Goal: Transaction & Acquisition: Book appointment/travel/reservation

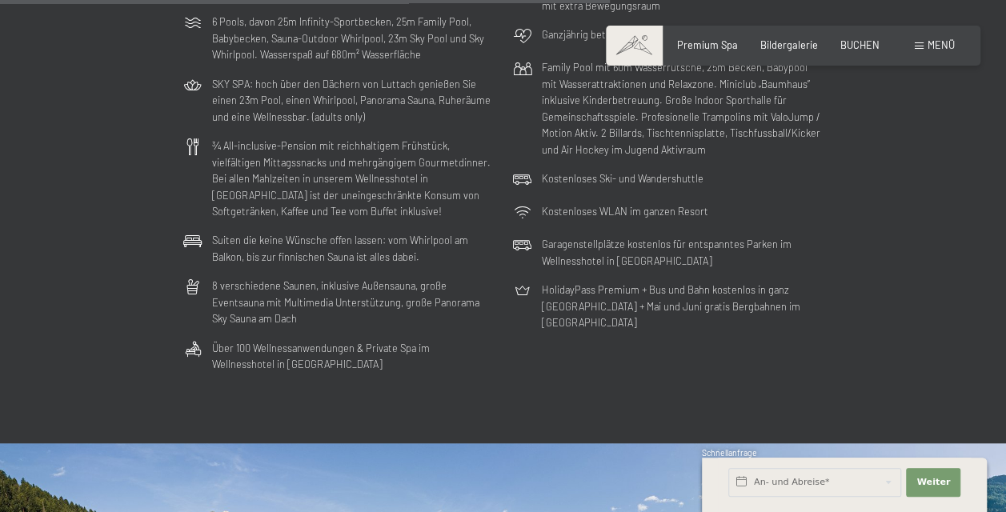
scroll to position [3579, 0]
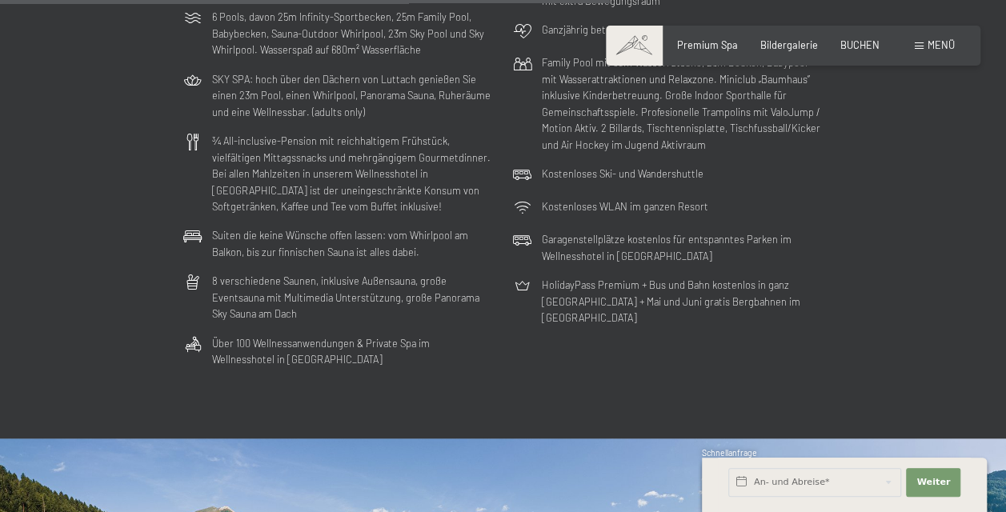
click at [924, 44] on div "Menü" at bounding box center [935, 45] width 40 height 14
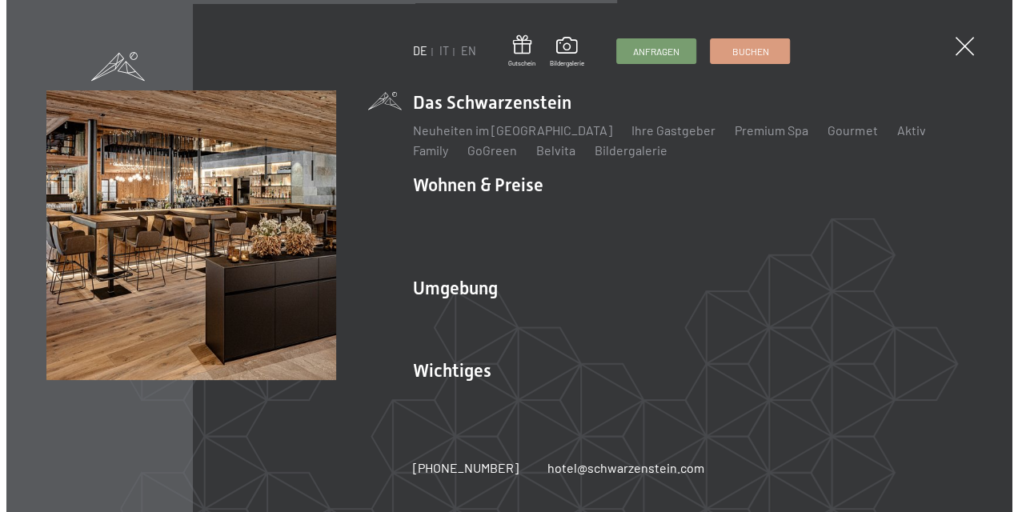
scroll to position [3605, 0]
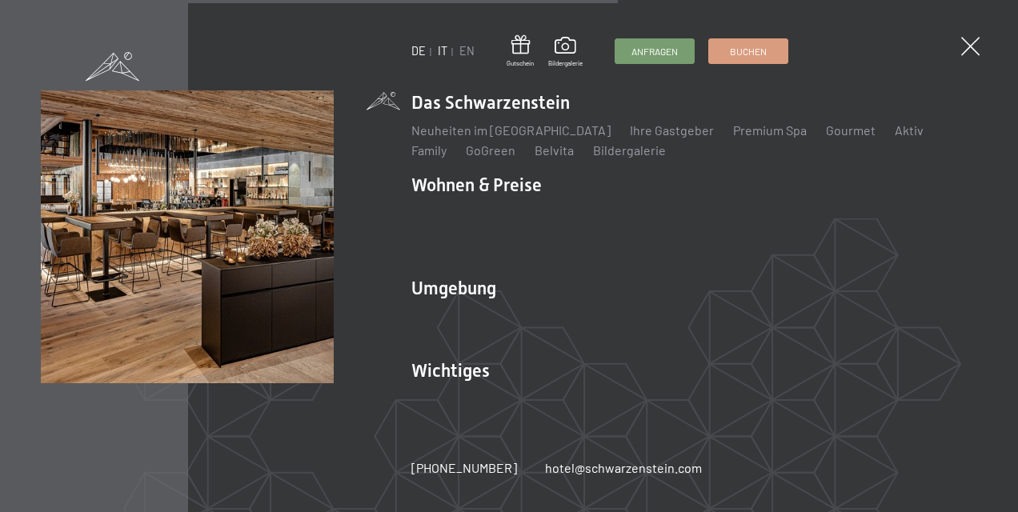
click at [444, 54] on link "IT" at bounding box center [443, 51] width 10 height 14
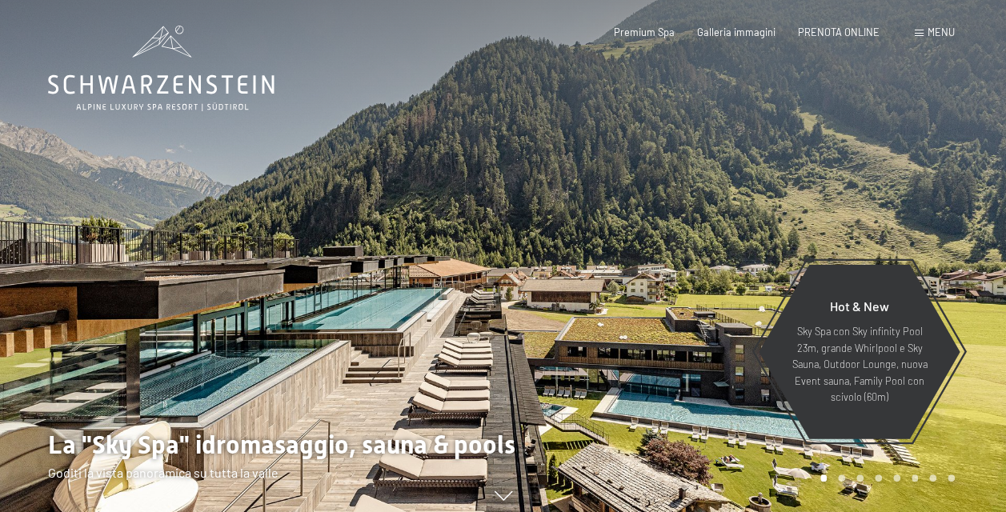
click at [946, 38] on span "Menu" at bounding box center [941, 32] width 27 height 13
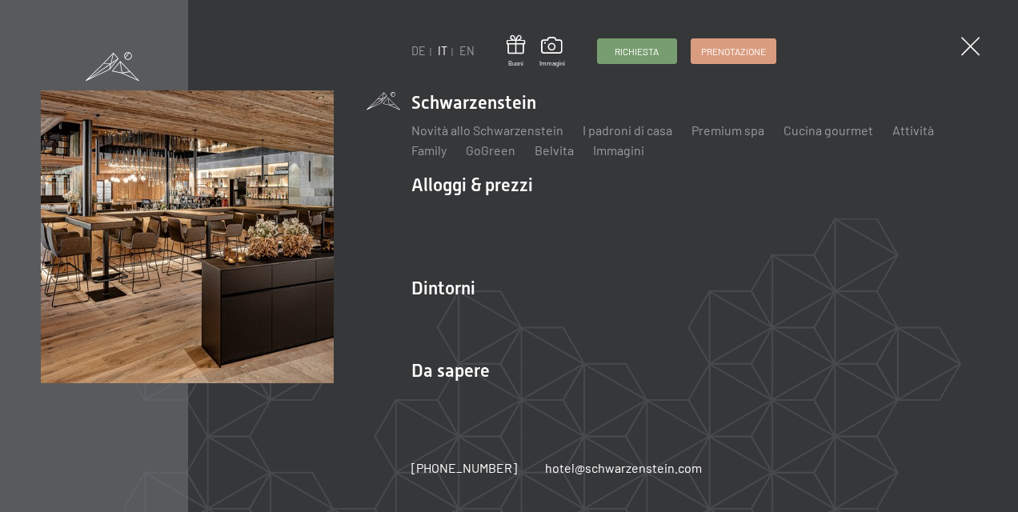
click at [995, 43] on div "DE IT EN Buoni Immagini Richiesta Prenotazione DE IT EN Schwarzenstein Novità a…" at bounding box center [509, 256] width 1018 height 512
click at [978, 47] on span at bounding box center [970, 47] width 26 height 26
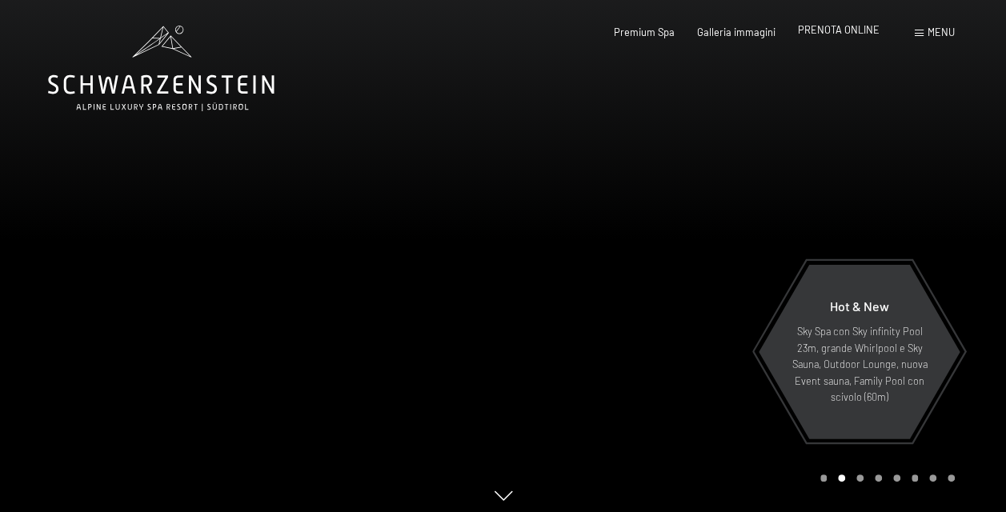
click at [856, 33] on span "PRENOTA ONLINE" at bounding box center [839, 29] width 82 height 13
click at [844, 38] on div "Premium Spa Galleria immagini PRENOTA ONLINE" at bounding box center [735, 33] width 334 height 14
click at [832, 27] on span "PRENOTA ONLINE" at bounding box center [839, 29] width 82 height 13
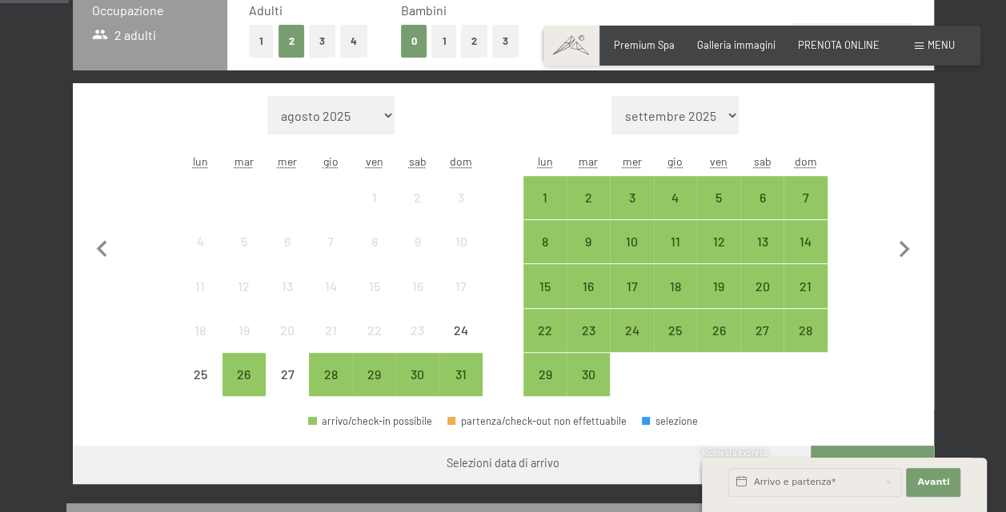
scroll to position [384, 0]
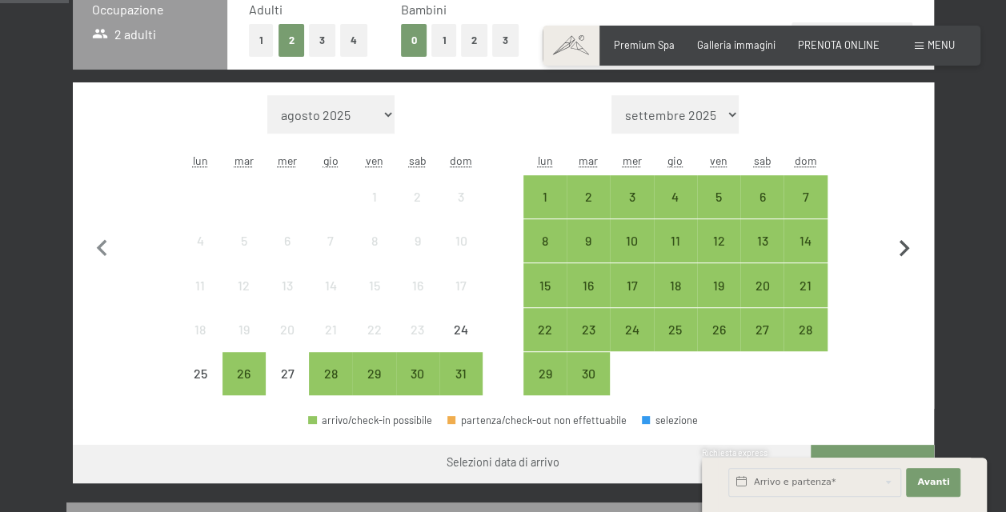
click at [896, 245] on icon "button" at bounding box center [905, 249] width 34 height 34
select select "2025-09-01"
select select "2025-10-01"
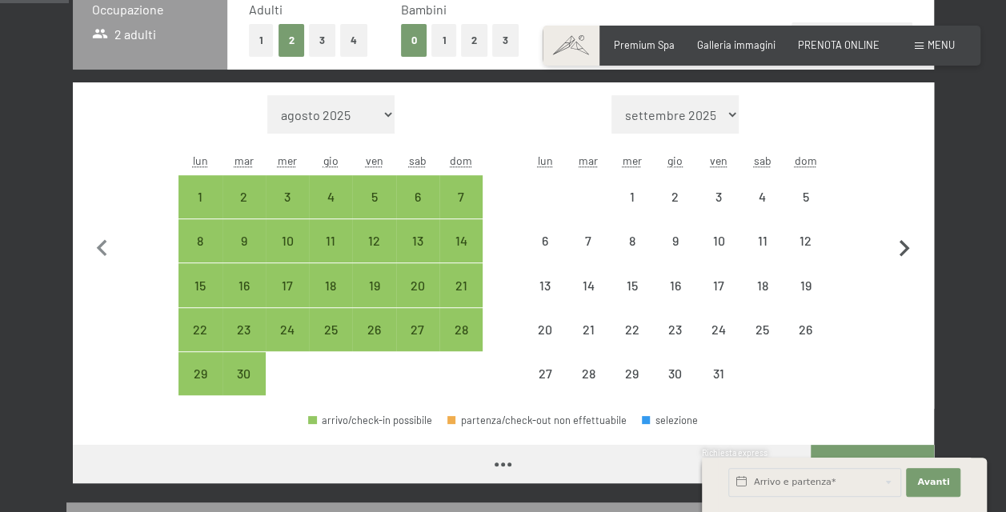
click at [896, 245] on icon "button" at bounding box center [905, 249] width 34 height 34
select select "2025-10-01"
select select "2025-11-01"
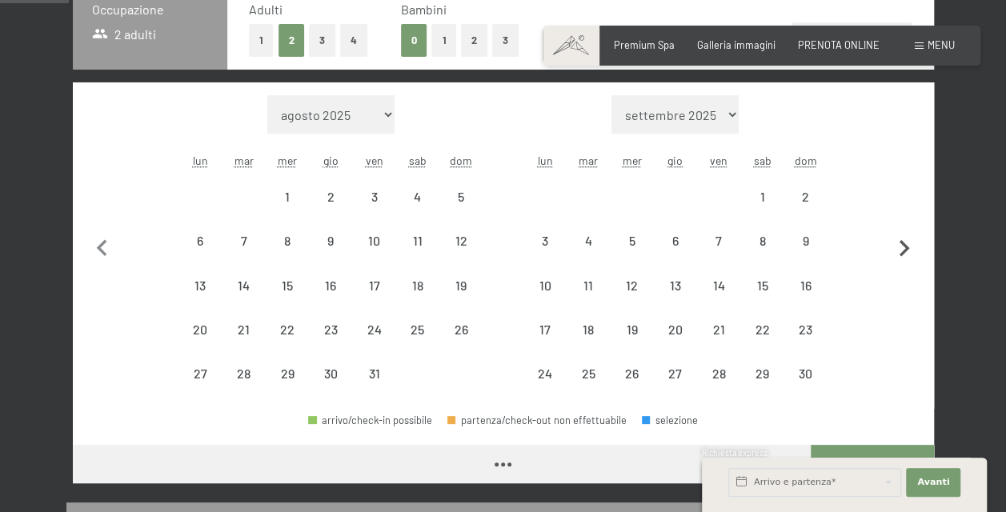
select select "2025-10-01"
select select "2025-11-01"
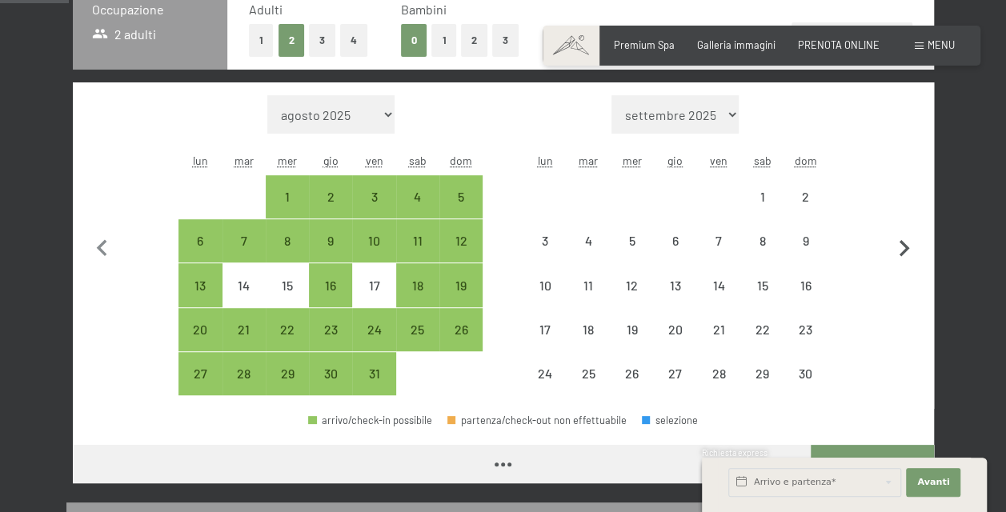
click at [896, 245] on icon "button" at bounding box center [905, 249] width 34 height 34
select select "2025-11-01"
select select "2025-12-01"
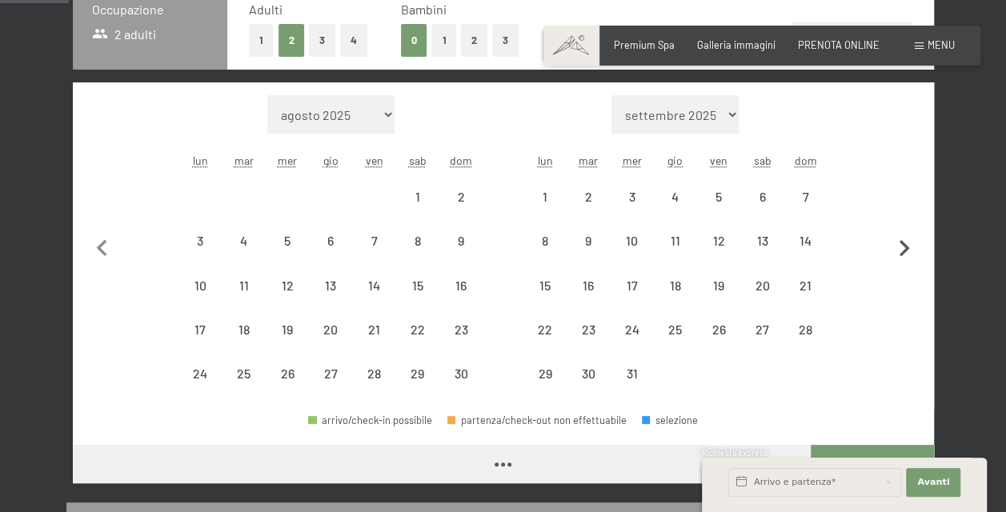
select select "2025-11-01"
select select "2025-12-01"
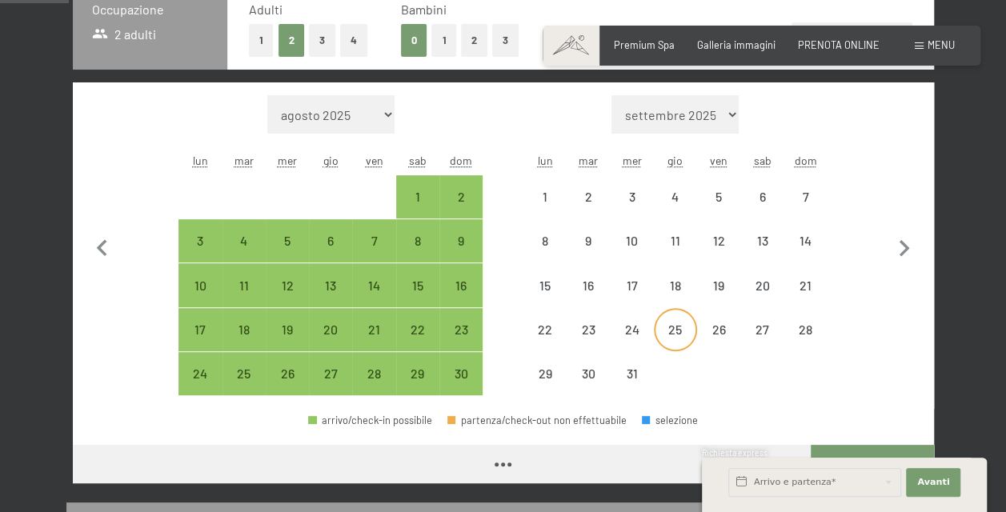
select select "2025-11-01"
select select "2025-12-01"
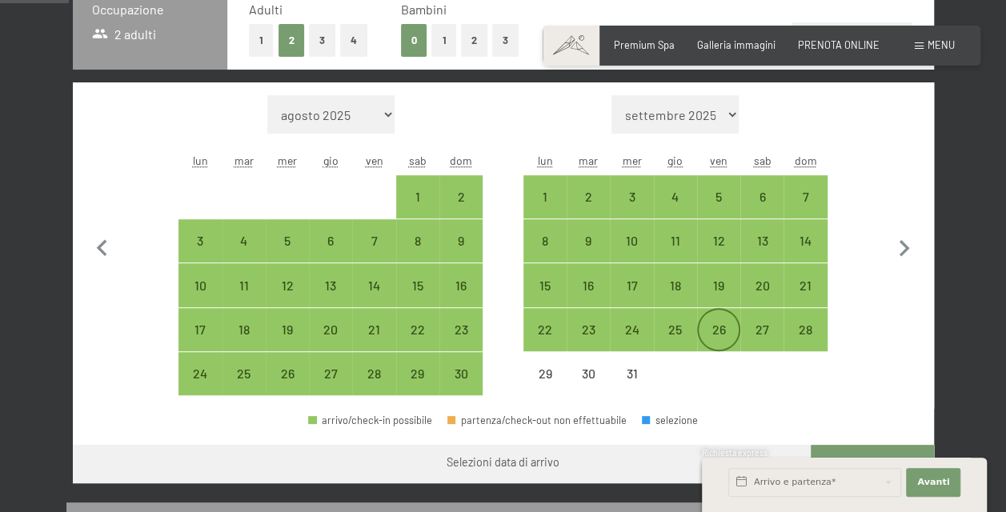
click at [725, 333] on div "26" at bounding box center [719, 343] width 40 height 40
select select "2025-11-01"
select select "2025-12-01"
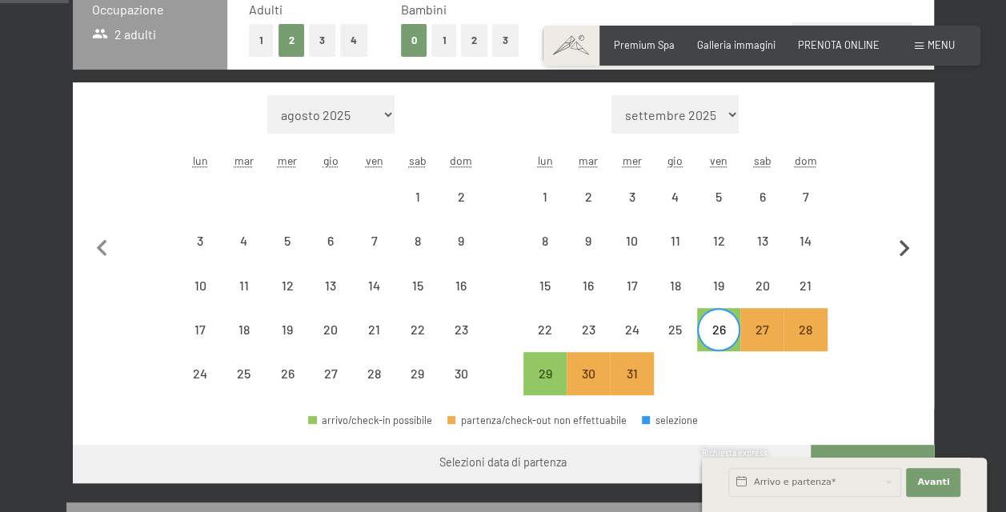
click at [909, 246] on icon "button" at bounding box center [905, 249] width 34 height 34
select select "2025-12-01"
select select "2026-01-01"
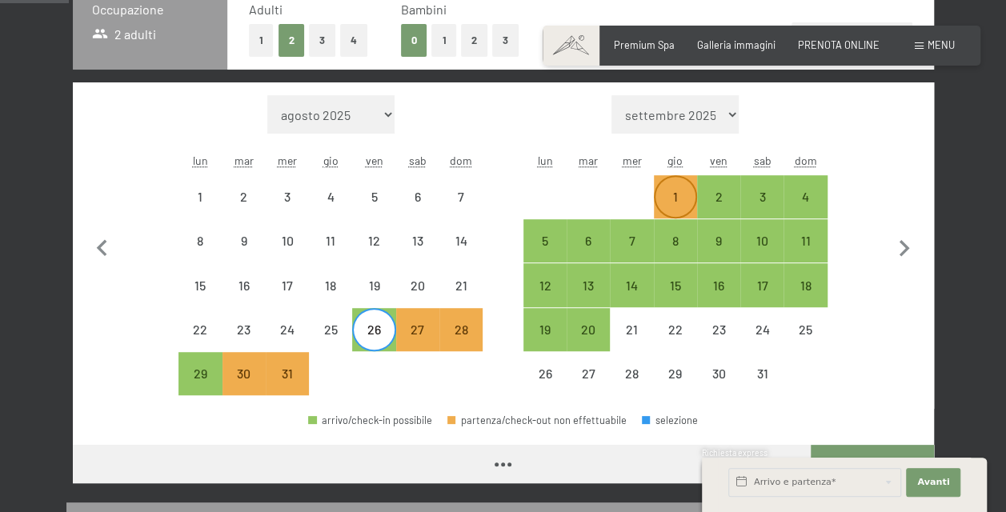
select select "2025-12-01"
select select "2026-01-01"
click at [711, 206] on div "2" at bounding box center [719, 211] width 40 height 40
select select "2025-12-01"
select select "2026-01-01"
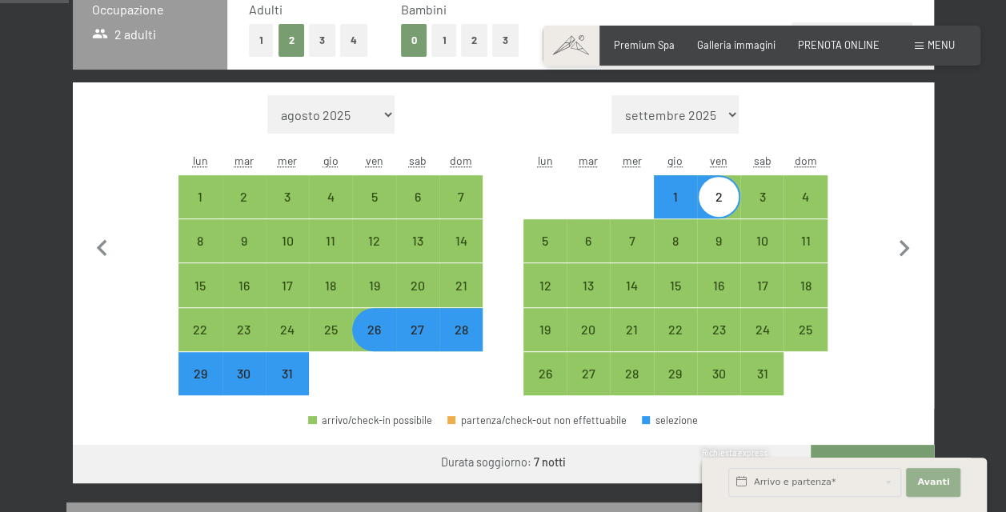
click at [932, 479] on span "Avanti" at bounding box center [933, 482] width 32 height 13
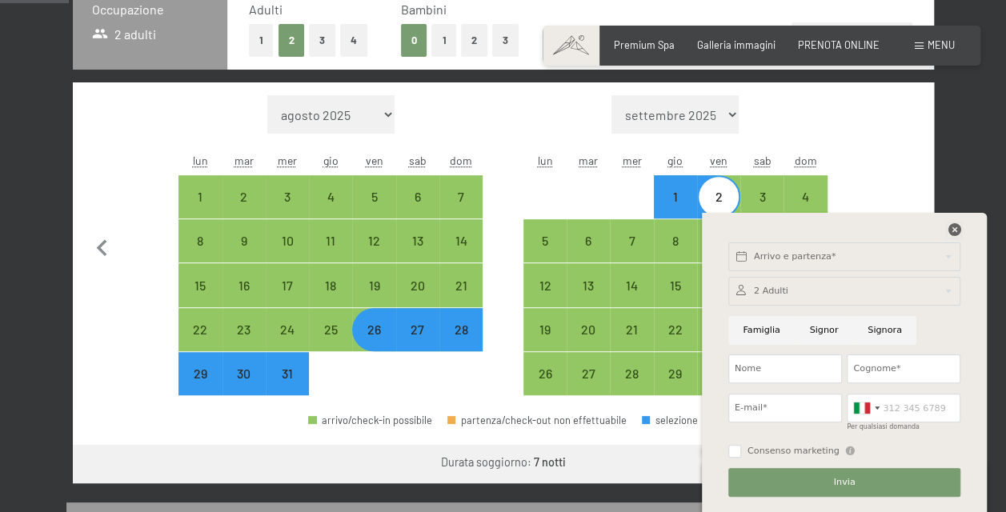
click at [951, 232] on icon at bounding box center [954, 229] width 13 height 13
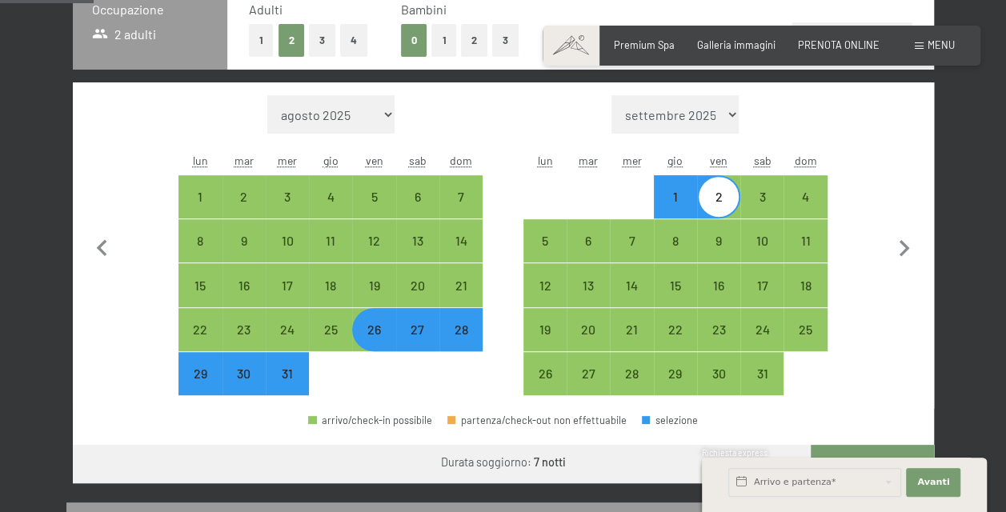
scroll to position [479, 0]
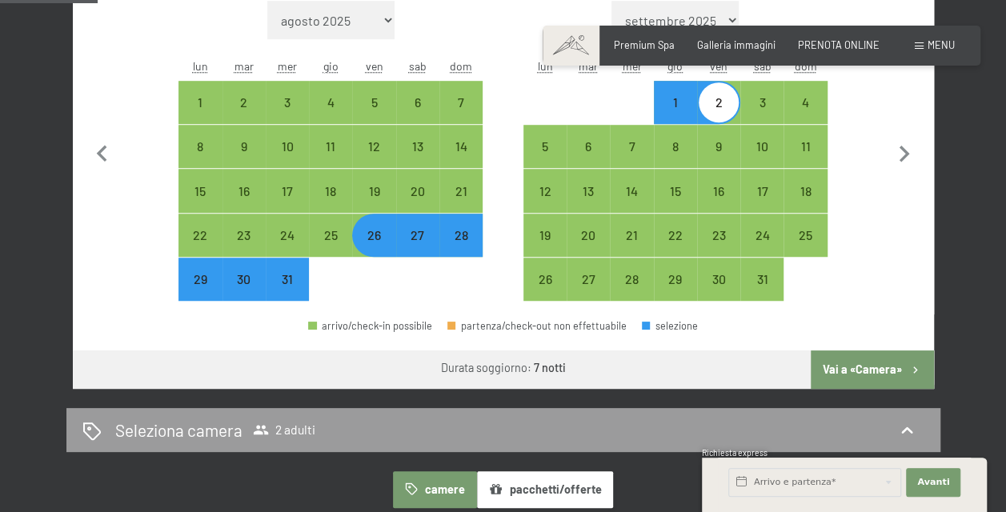
click at [854, 363] on button "Vai a «Camera»" at bounding box center [872, 370] width 122 height 38
select select "2025-12-01"
select select "2026-01-01"
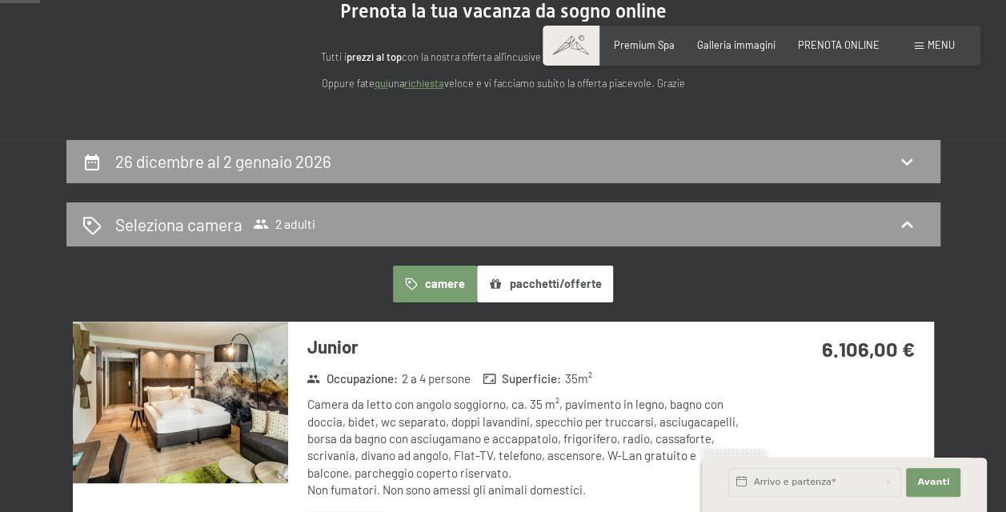
scroll to position [176, 0]
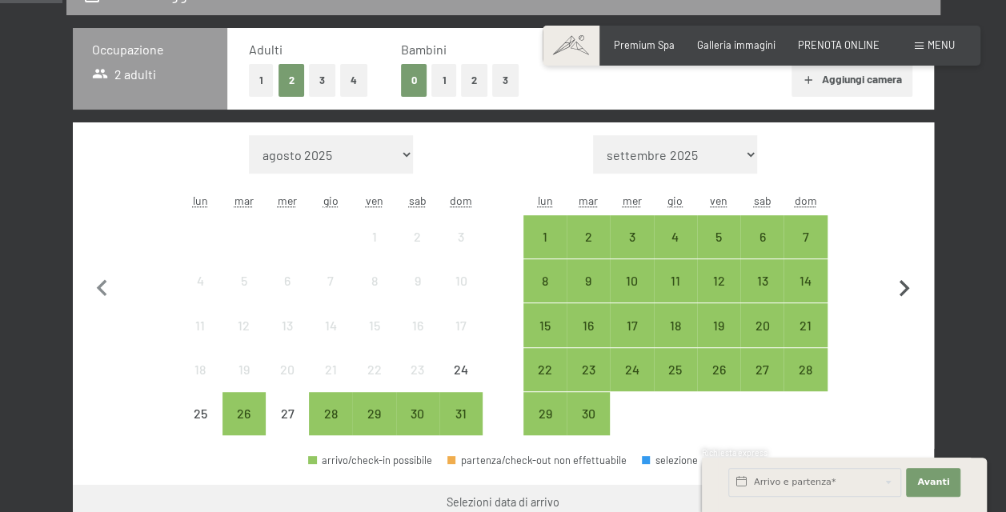
click at [900, 291] on icon "button" at bounding box center [905, 289] width 34 height 34
select select "2025-09-01"
select select "2025-10-01"
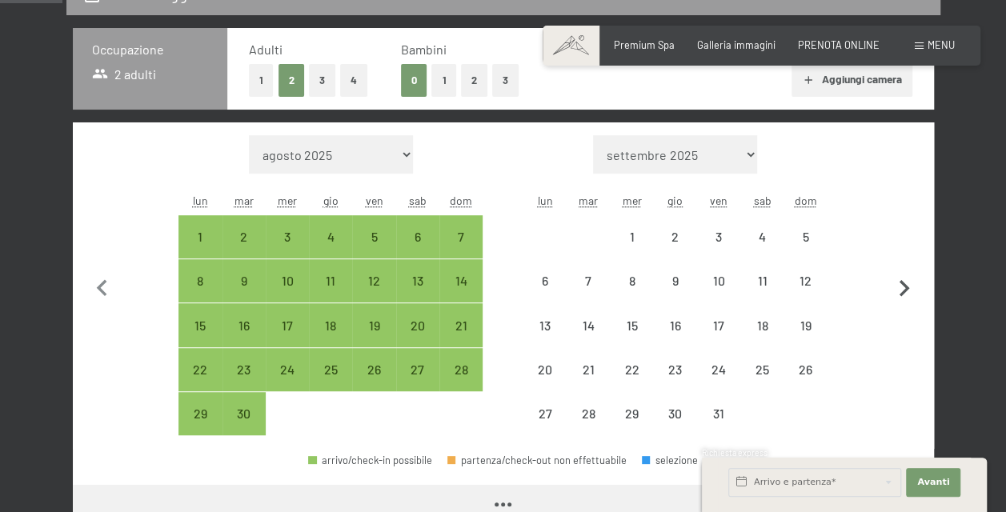
click at [900, 291] on icon "button" at bounding box center [905, 289] width 34 height 34
select select "2025-10-01"
select select "2025-11-01"
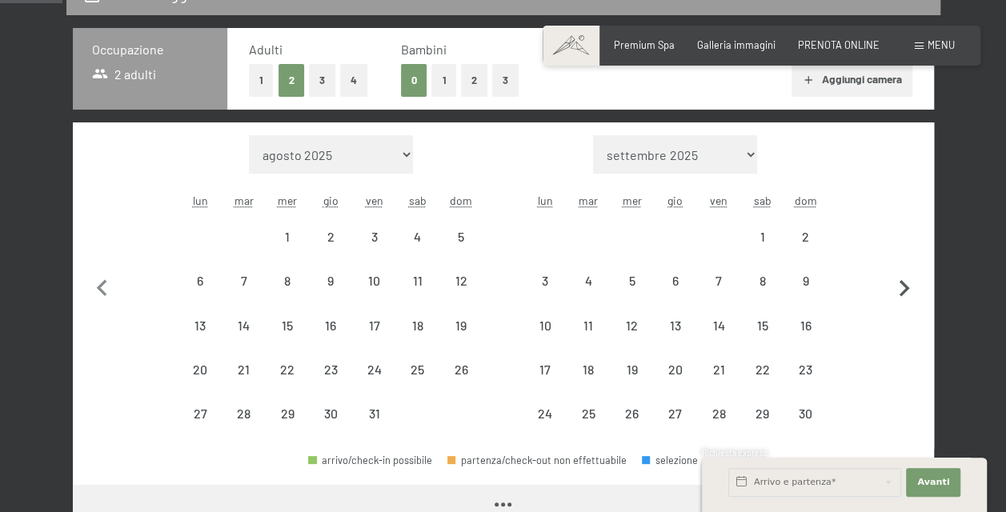
select select "2025-10-01"
select select "2025-11-01"
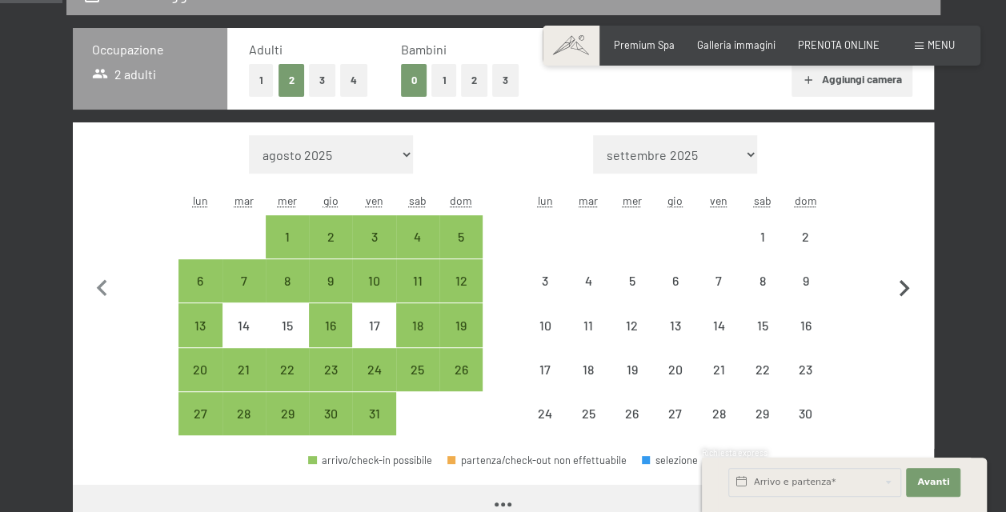
click at [900, 291] on icon "button" at bounding box center [905, 289] width 34 height 34
select select "2025-11-01"
select select "2025-12-01"
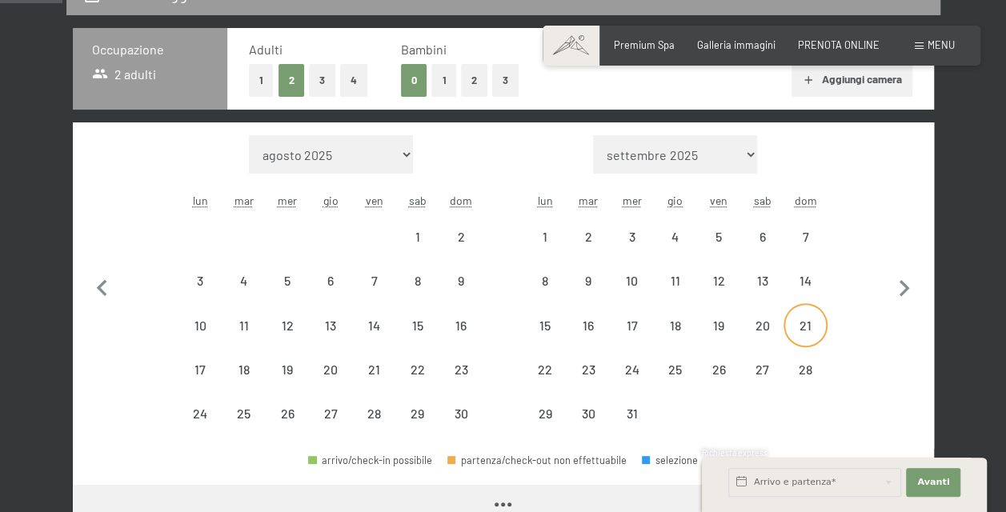
select select "2025-11-01"
select select "2025-12-01"
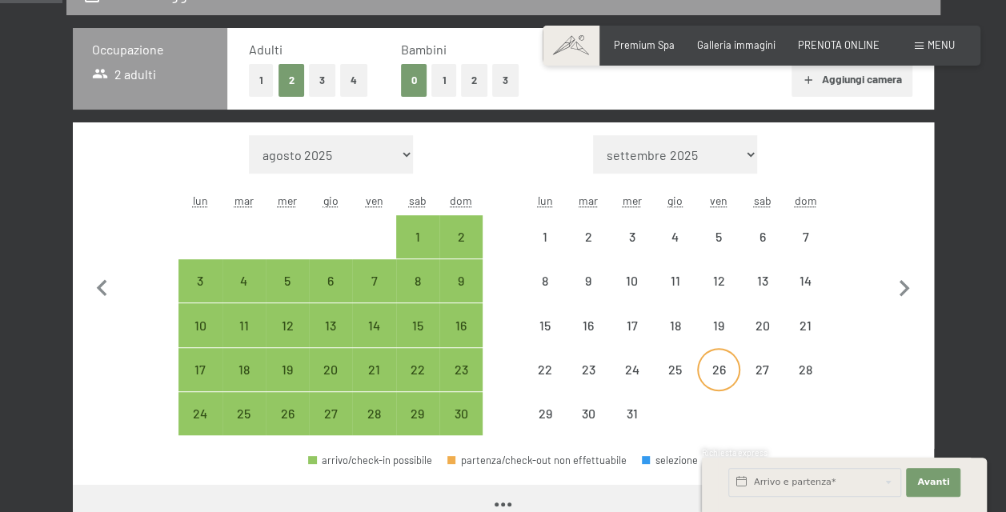
select select "2025-11-01"
select select "2025-12-01"
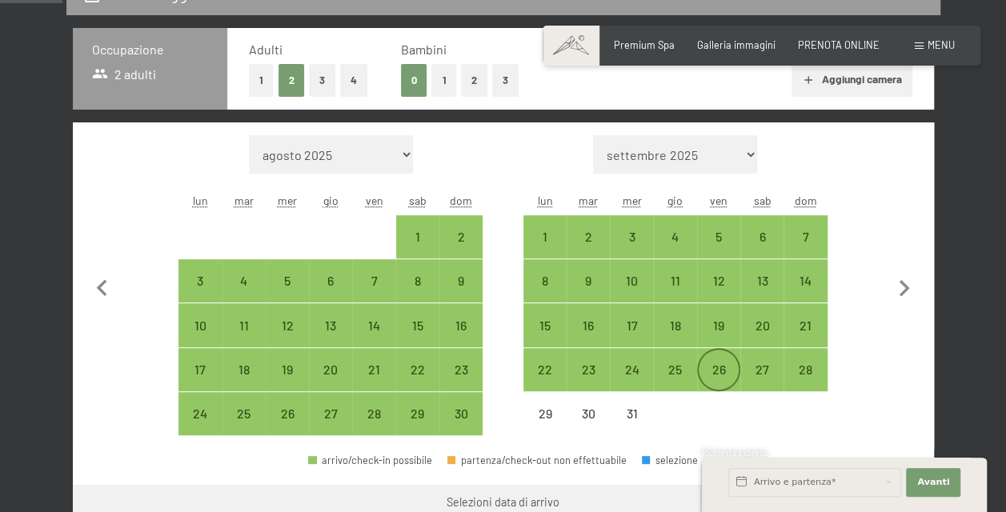
click at [711, 365] on div "26" at bounding box center [719, 383] width 40 height 40
select select "2025-11-01"
select select "2025-12-01"
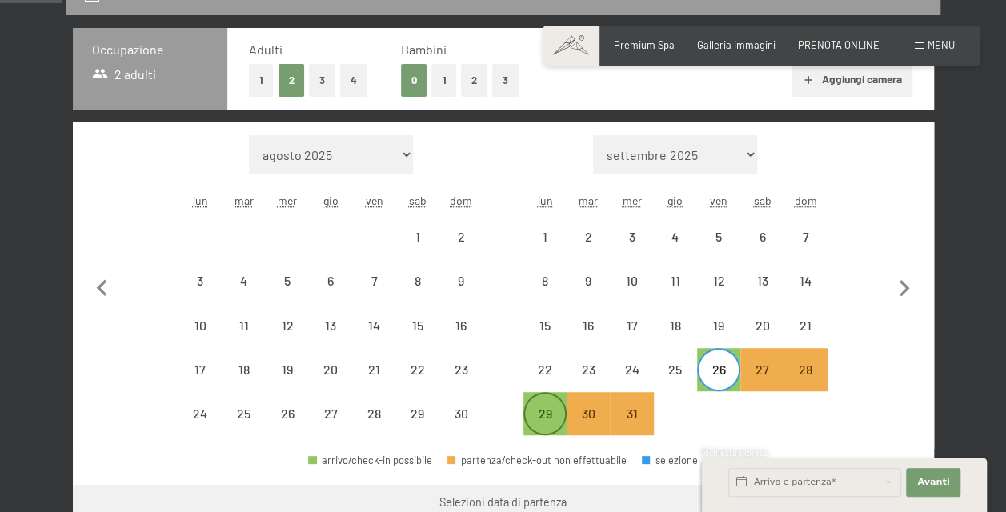
click at [539, 416] on div "29" at bounding box center [545, 427] width 40 height 40
select select "2025-11-01"
select select "2025-12-01"
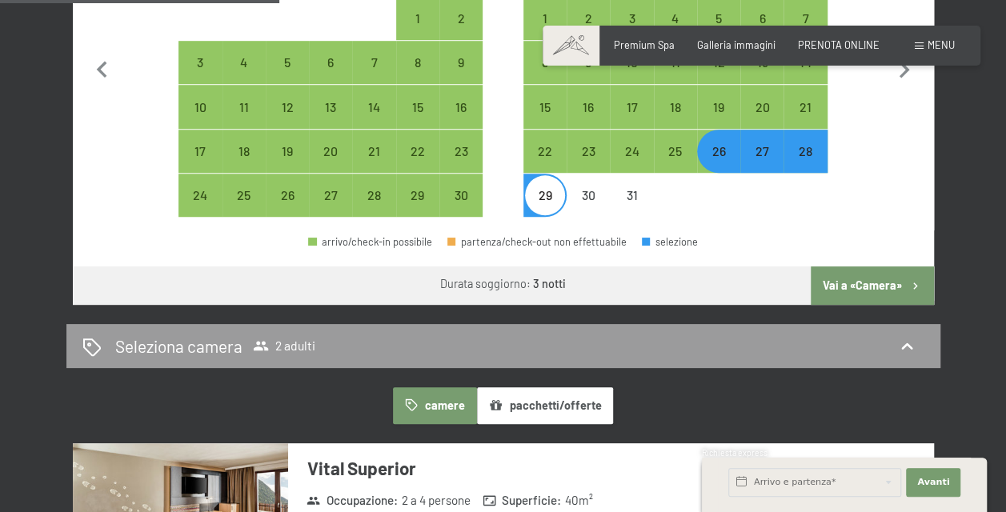
scroll to position [563, 0]
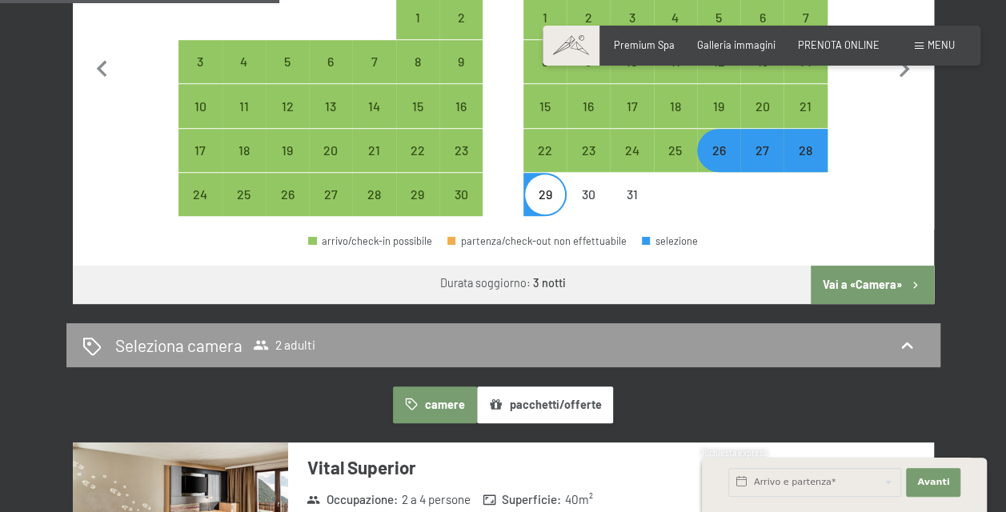
click at [868, 283] on button "Vai a «Camera»" at bounding box center [872, 285] width 122 height 38
select select "2025-11-01"
select select "2025-12-01"
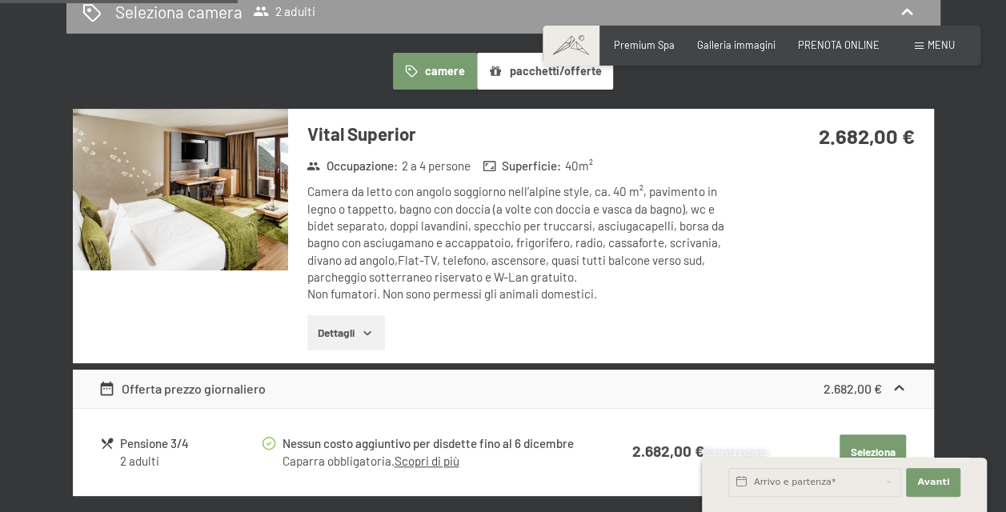
scroll to position [376, 0]
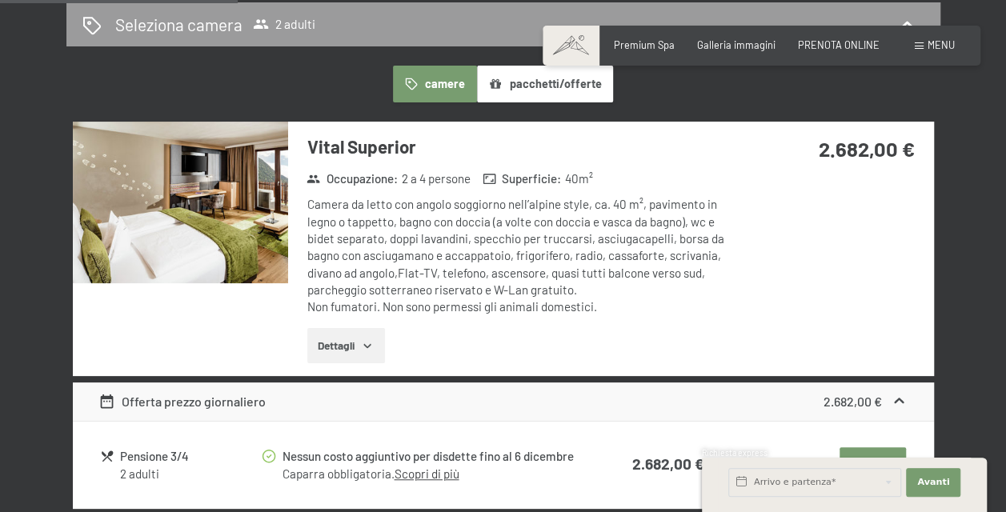
click at [368, 343] on icon "button" at bounding box center [367, 345] width 13 height 13
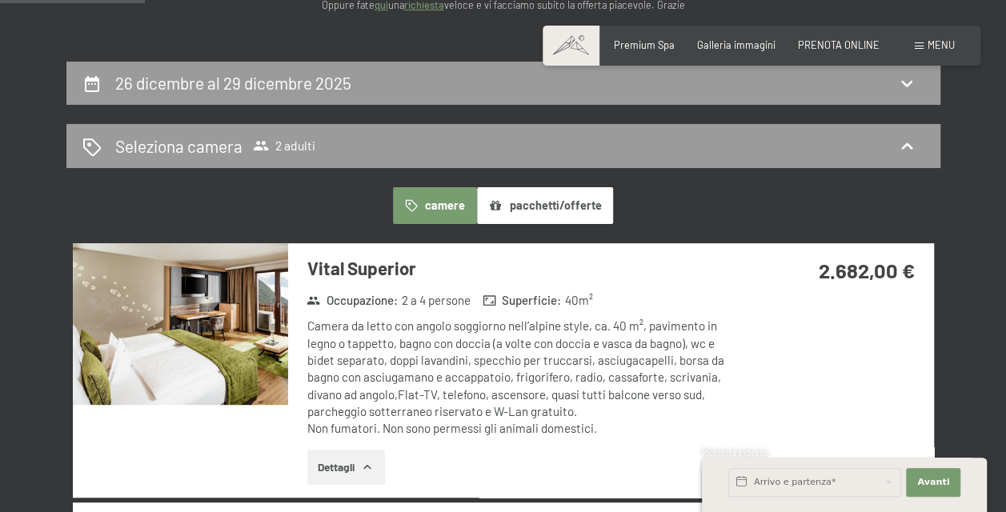
scroll to position [255, 0]
